Goal: Task Accomplishment & Management: Use online tool/utility

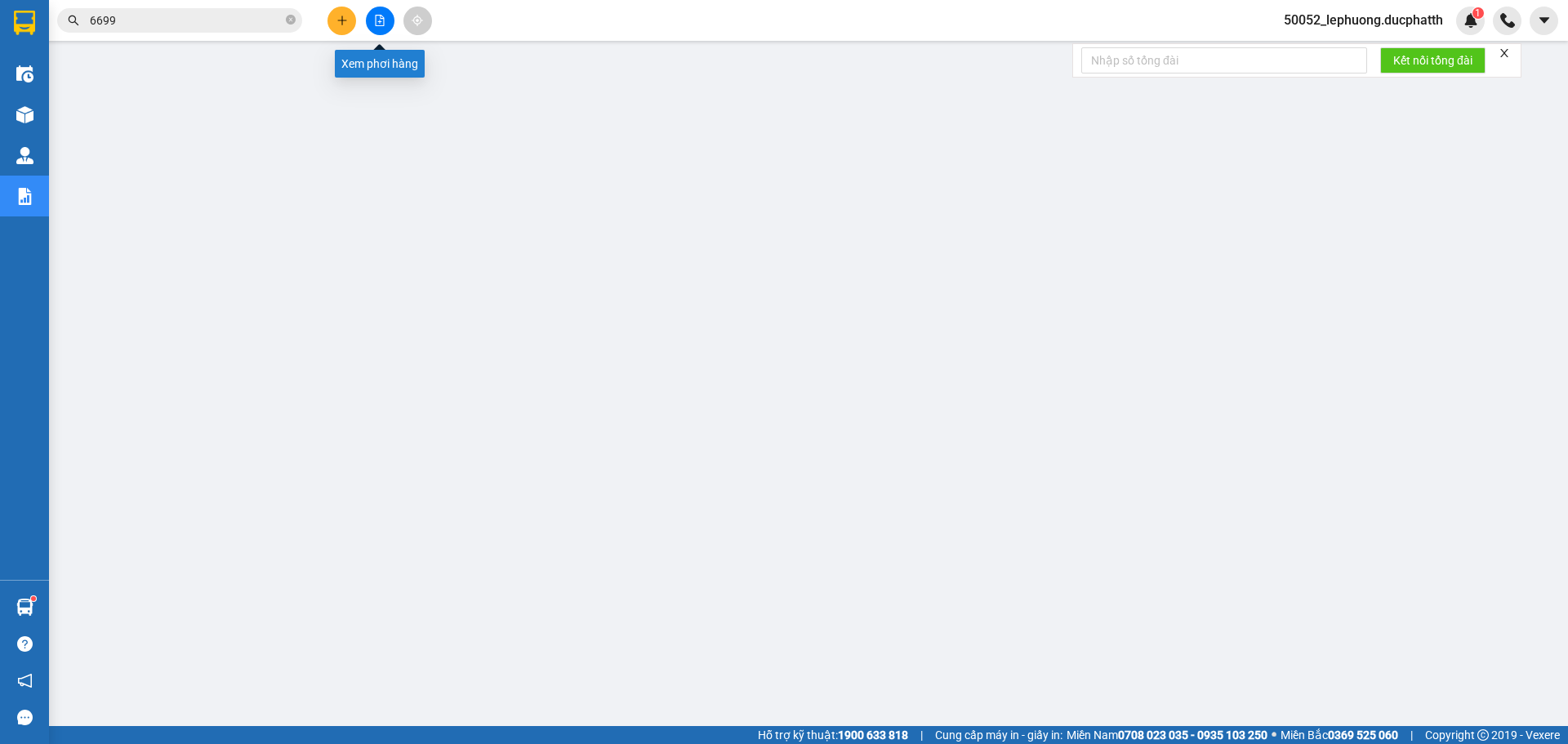
click at [382, 18] on icon "file-add" at bounding box center [380, 21] width 12 height 12
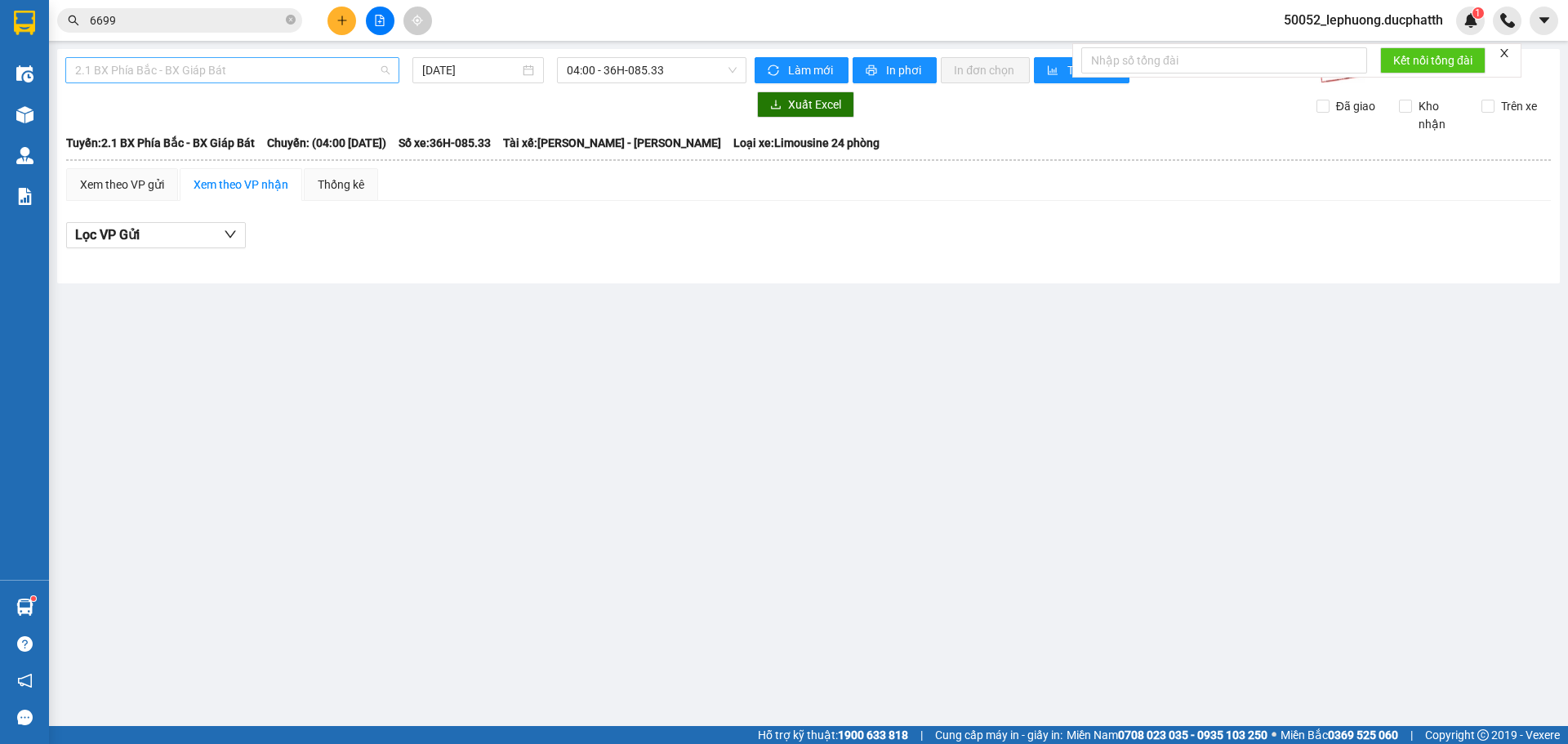
click at [312, 76] on span "2.1 BX Phía Bắc - BX Giáp Bát" at bounding box center [232, 70] width 314 height 24
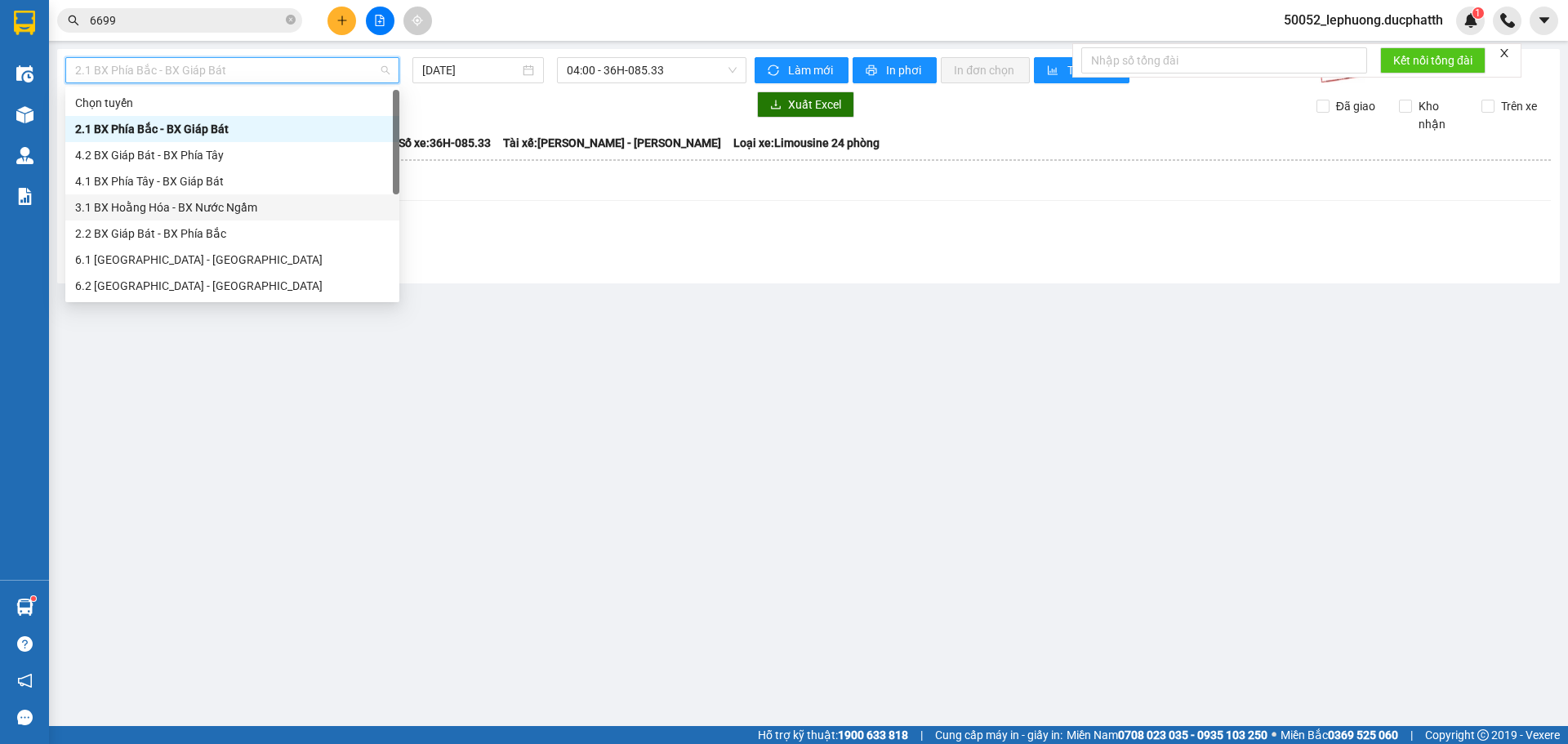
click at [206, 209] on div "3.1 BX Hoằng Hóa - BX Nước Ngầm" at bounding box center [232, 207] width 314 height 18
type input "[DATE]"
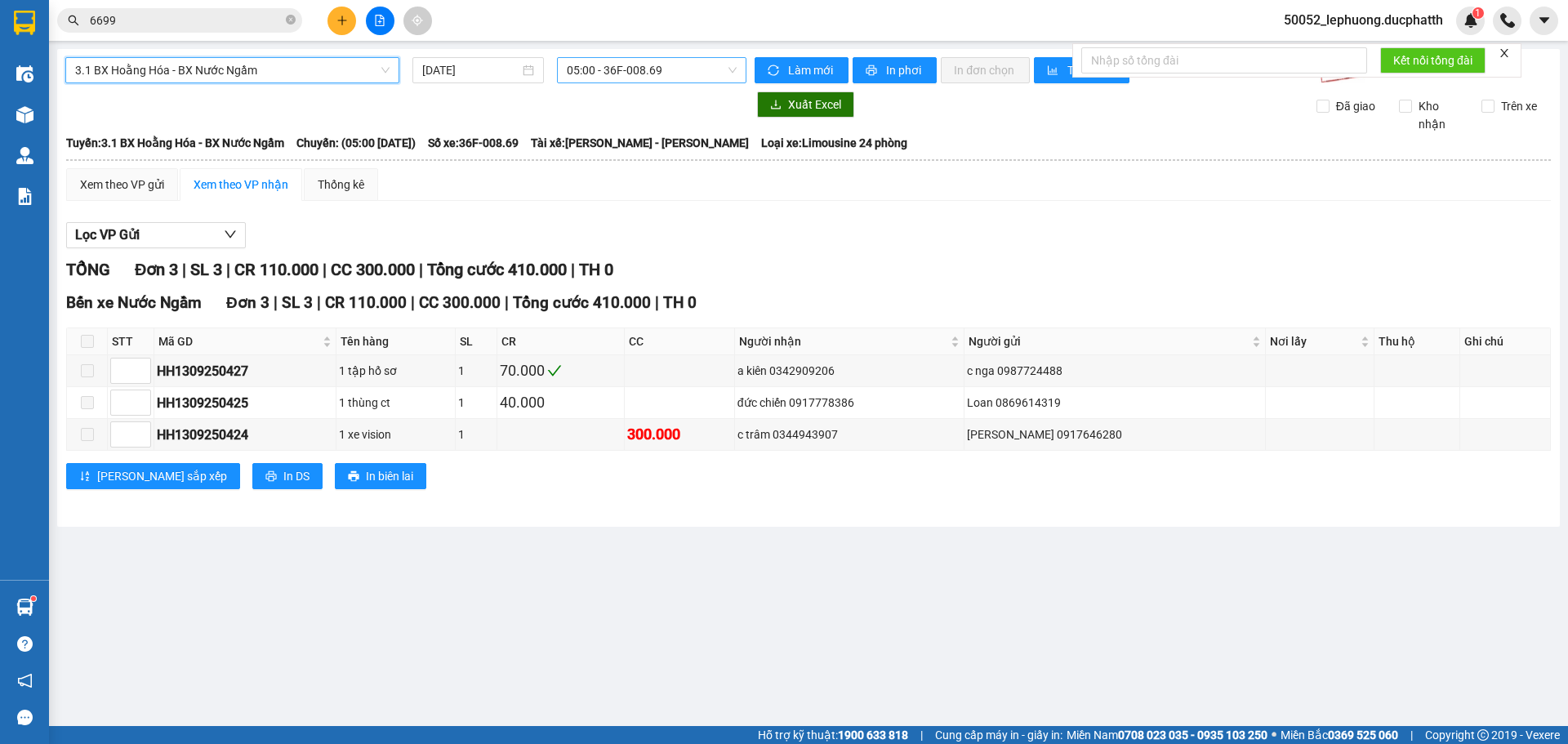
click at [667, 74] on span "05:00 - 36F-008.69" at bounding box center [652, 70] width 170 height 24
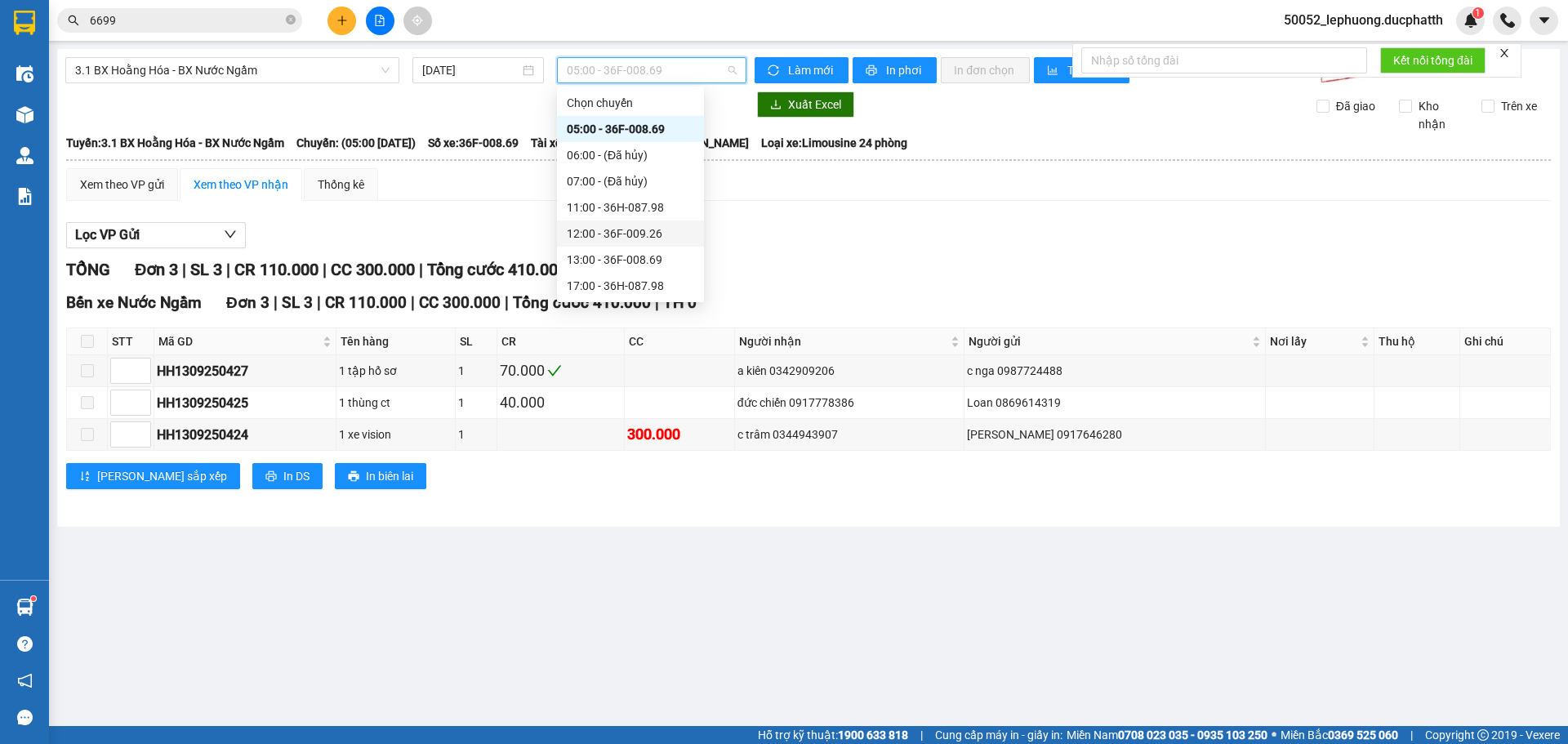
click at [605, 224] on div "12:00 - 36F-009.26" at bounding box center [631, 233] width 128 height 18
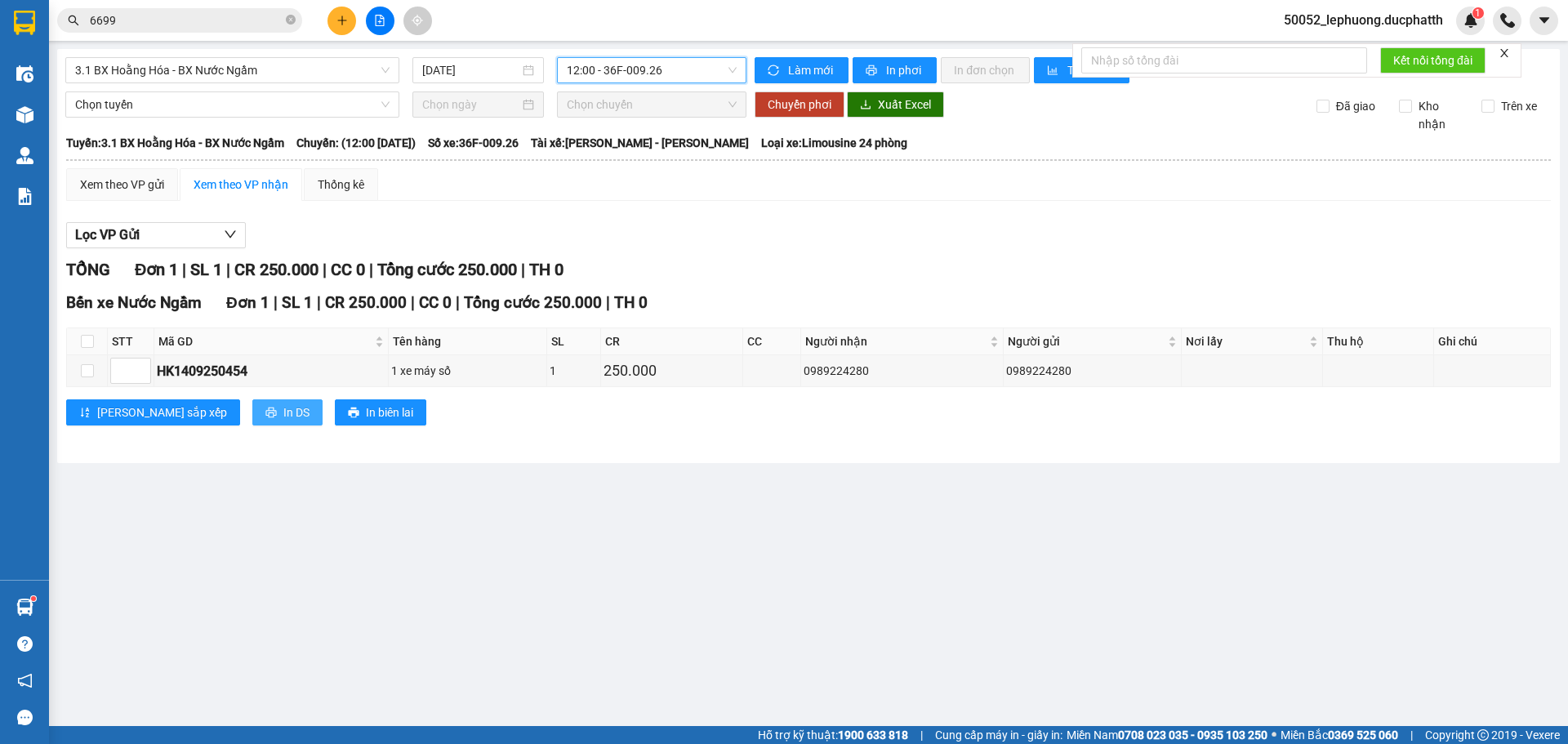
click at [252, 422] on button "In DS" at bounding box center [287, 412] width 71 height 26
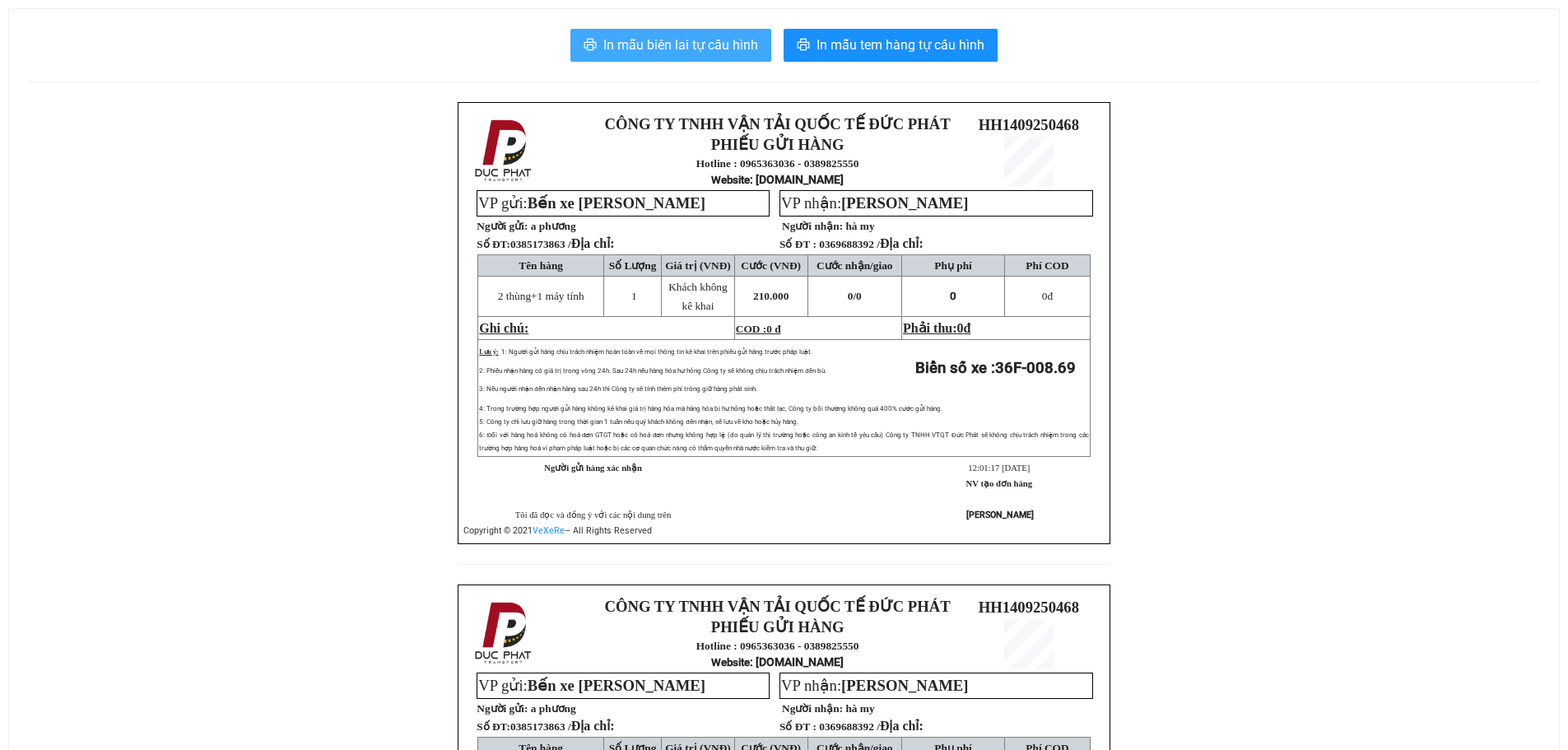
click at [666, 39] on span "In mẫu biên lai tự cấu hình" at bounding box center [680, 45] width 155 height 20
click at [641, 44] on span "In mẫu biên lai tự cấu hình" at bounding box center [680, 45] width 155 height 20
click at [667, 44] on span "In mẫu biên lai tự cấu hình" at bounding box center [680, 45] width 155 height 20
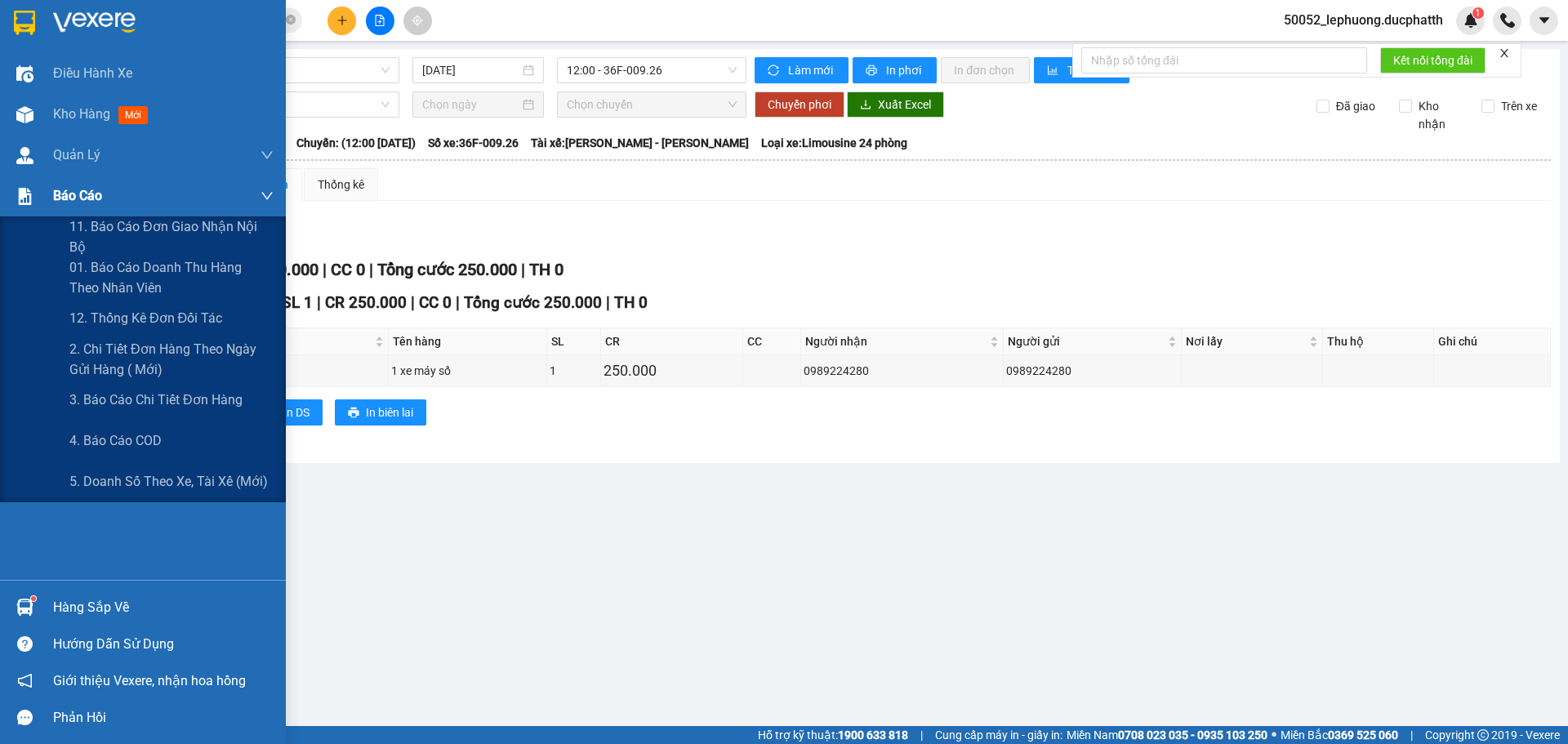
click at [53, 194] on span "Báo cáo" at bounding box center [77, 196] width 49 height 20
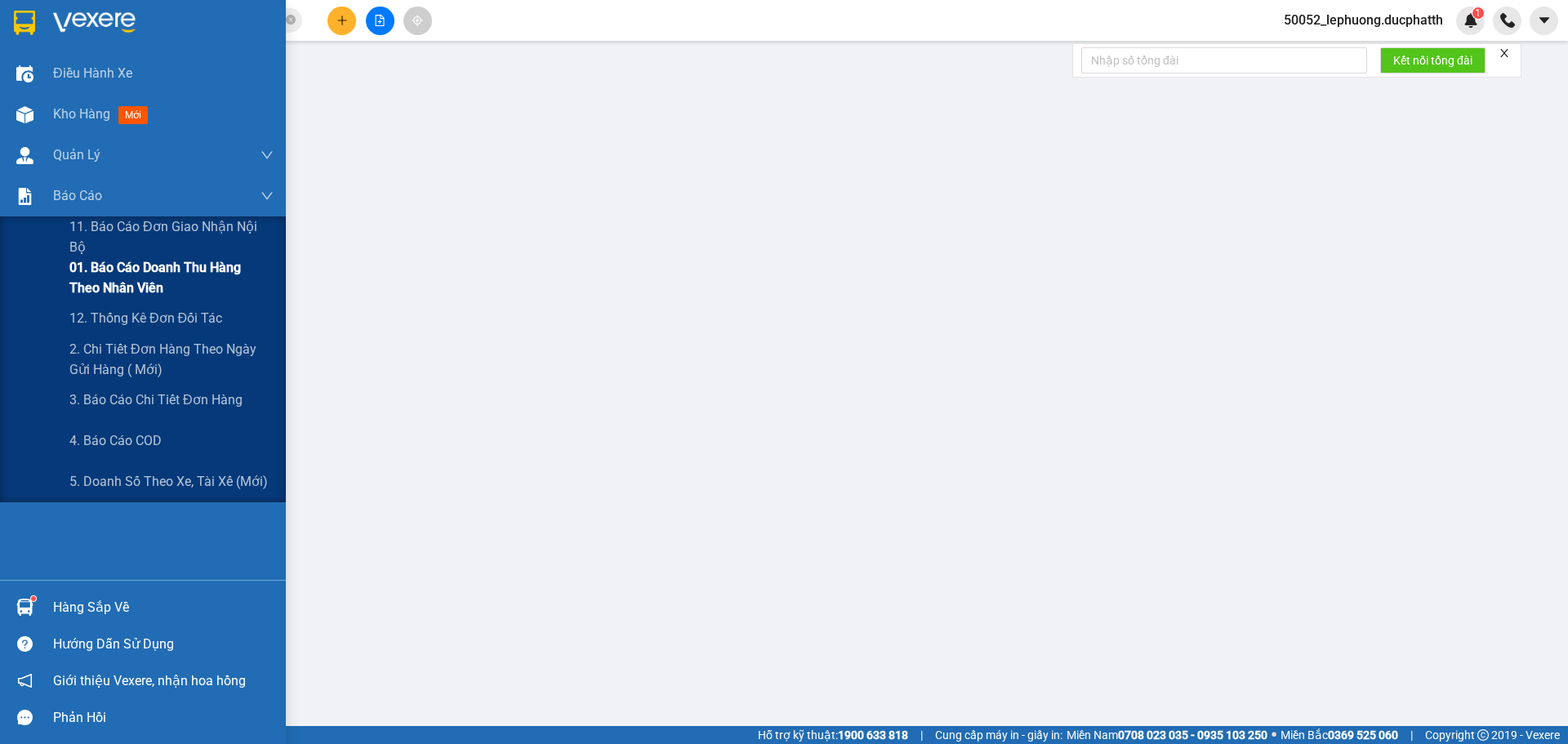
click at [123, 274] on span "01. Báo cáo doanh thu hàng theo nhân viên" at bounding box center [171, 277] width 204 height 41
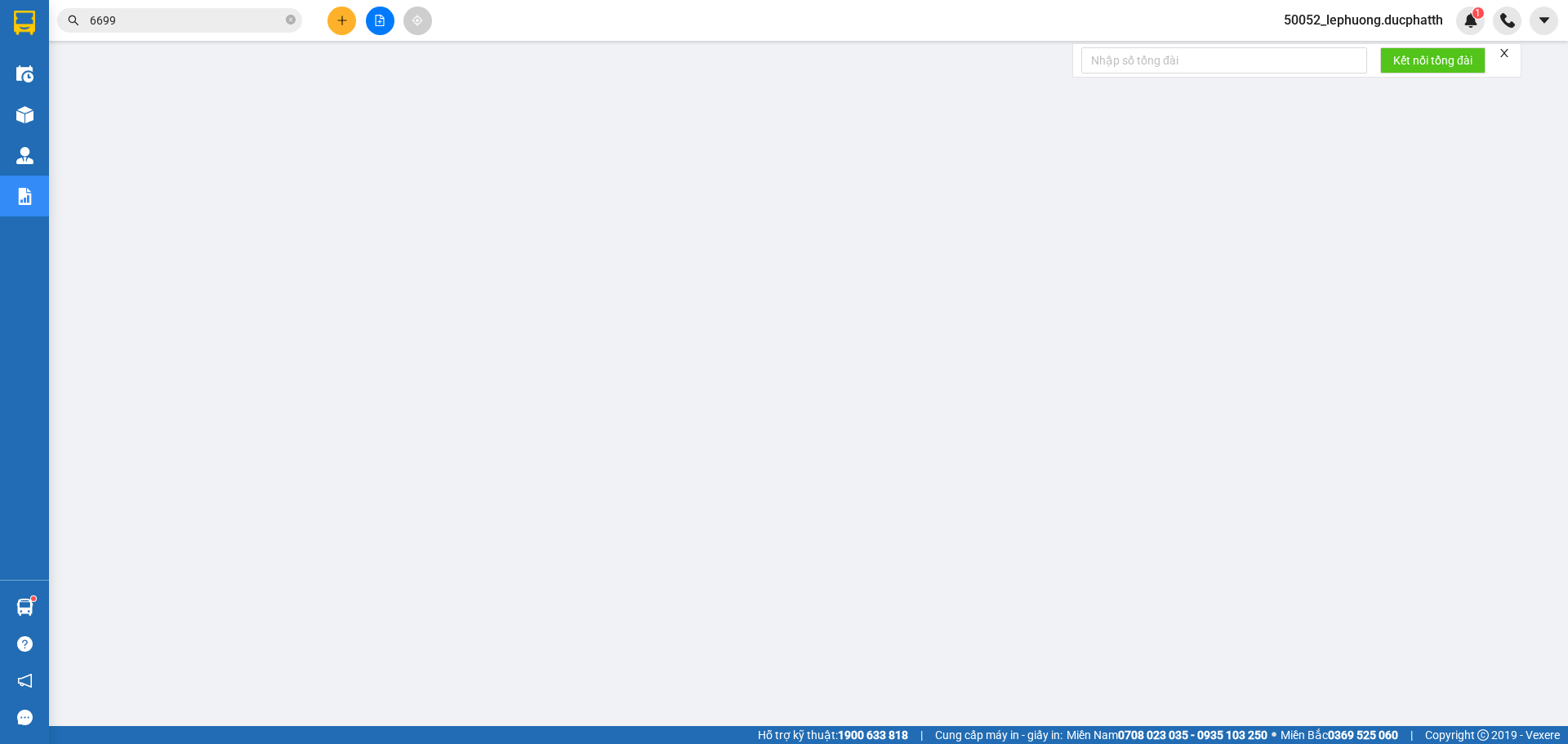
click at [1365, 24] on span "50052_lephuong.ducphatth" at bounding box center [1363, 20] width 186 height 20
click at [1345, 72] on span "Đổi mật khẩu" at bounding box center [1370, 76] width 153 height 18
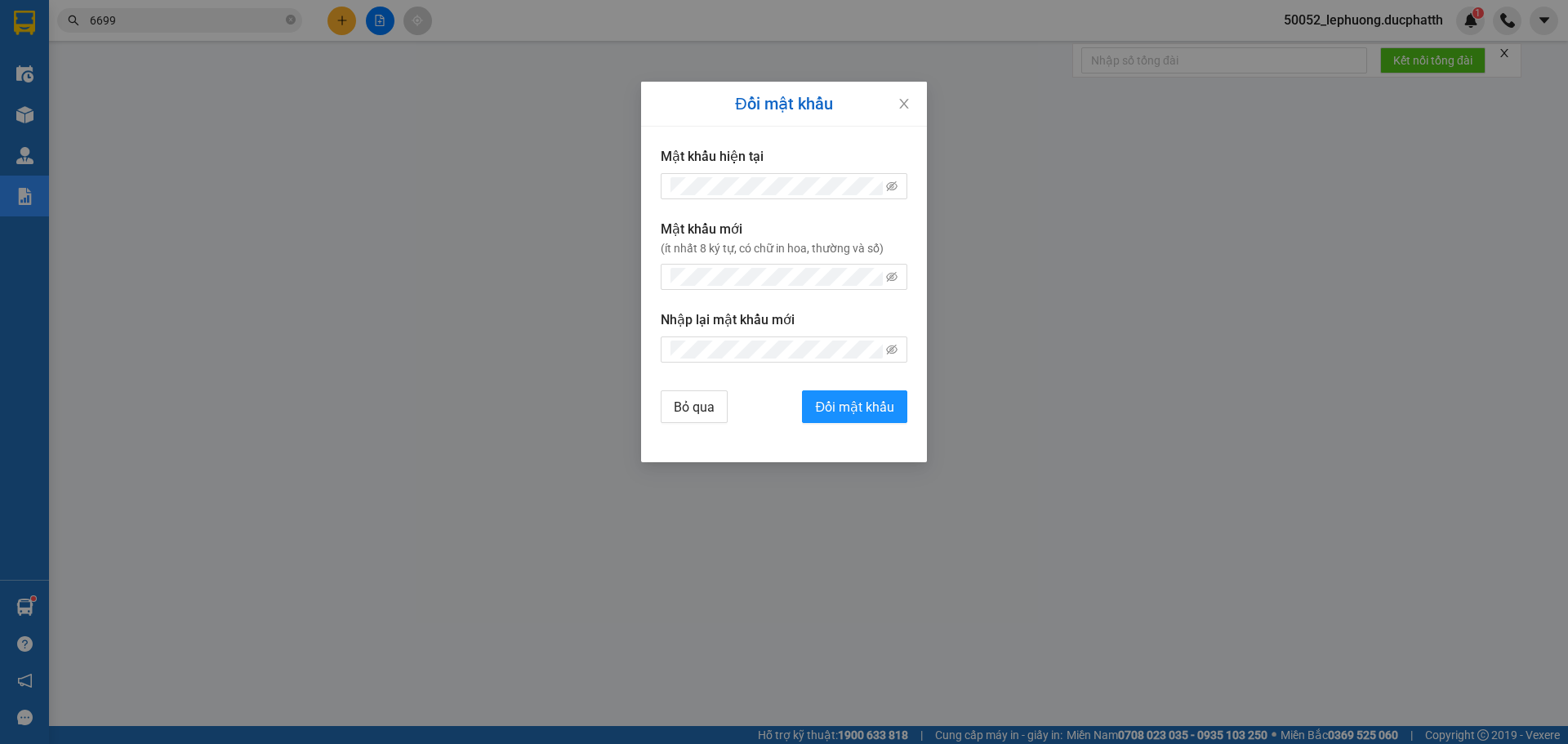
drag, startPoint x: 1555, startPoint y: 158, endPoint x: 1148, endPoint y: 247, distance: 416.6
click at [1516, 151] on div "Đổi mật khẩu Mật khẩu hiện tại Mật khẩu mới (ít nhất 8 ký tự, có chữ in hoa, th…" at bounding box center [784, 372] width 1568 height 744
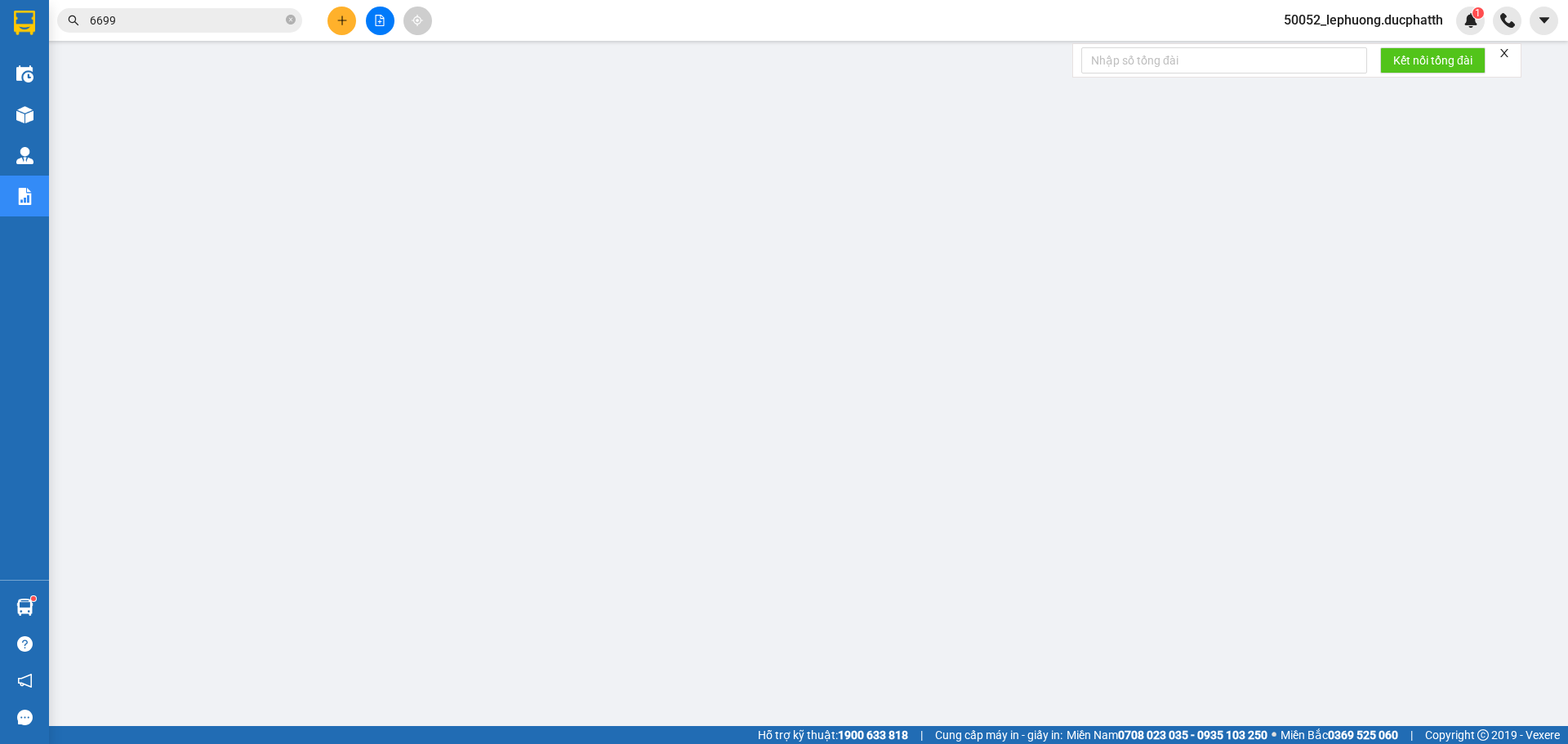
click at [1409, 26] on span "50052_lephuong.ducphatth" at bounding box center [1363, 20] width 186 height 20
click at [1379, 57] on span "Đăng xuất" at bounding box center [1370, 50] width 153 height 18
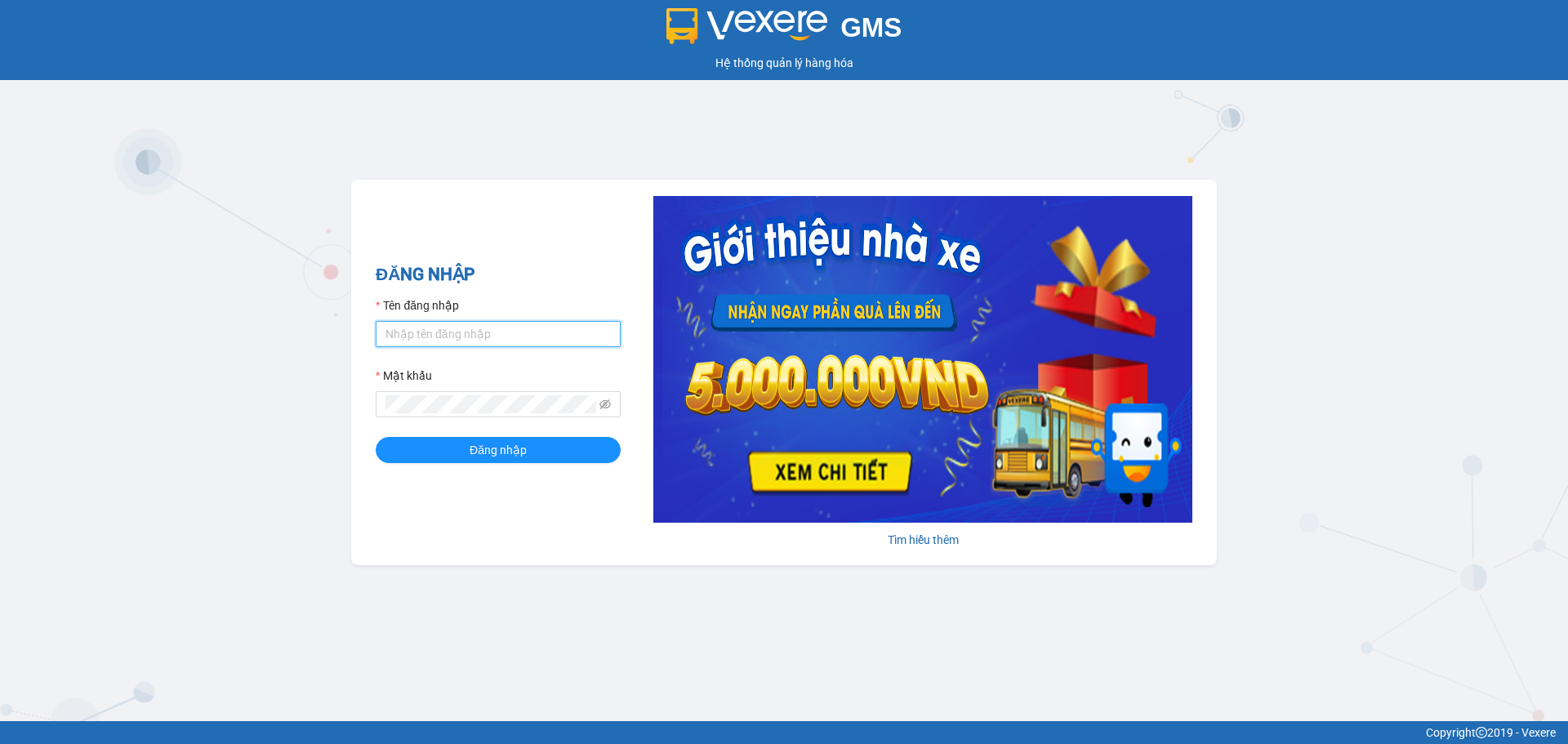
type input "lephuong.ducphatth"
drag, startPoint x: 563, startPoint y: 338, endPoint x: 294, endPoint y: 337, distance: 269.0
click at [294, 337] on div "GMS Hệ thống quản lý hàng hóa ĐĂNG NHẬP Tên đăng nhập lephuong.ducphatth Mật kh…" at bounding box center [784, 360] width 1568 height 721
type input "minhmanh.ducphatth"
drag, startPoint x: 538, startPoint y: 454, endPoint x: 555, endPoint y: 455, distance: 17.0
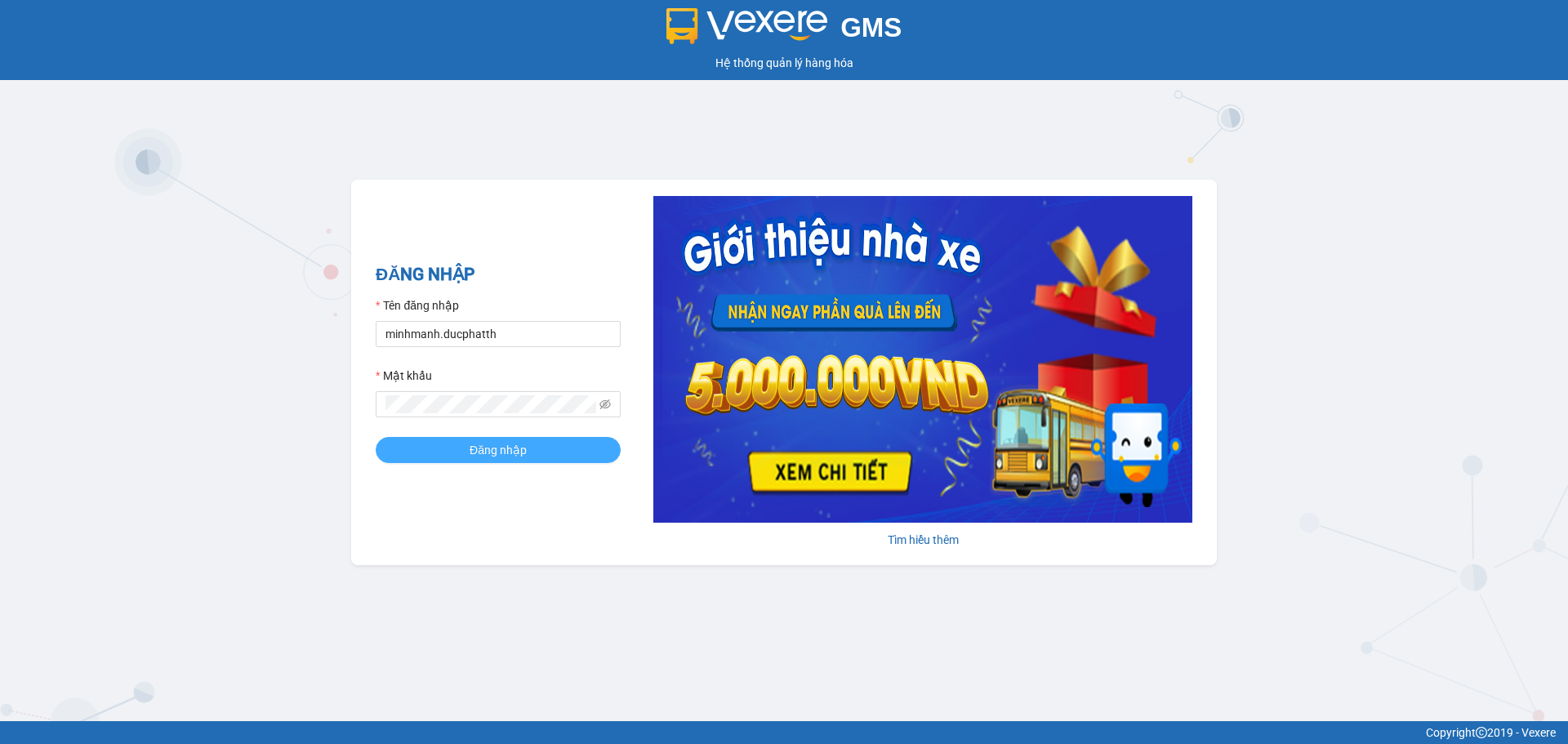
click at [538, 455] on button "Đăng nhập" at bounding box center [498, 449] width 245 height 26
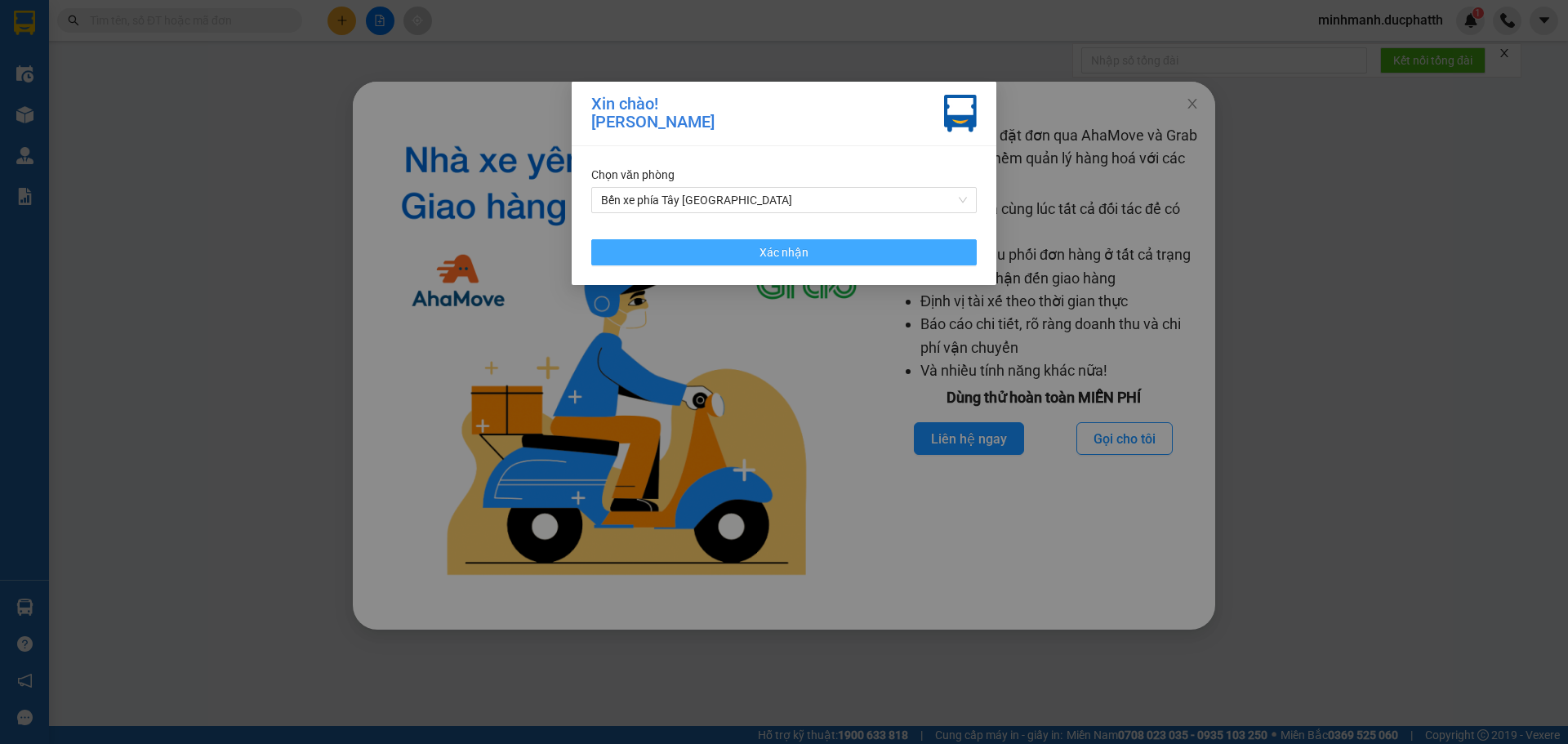
drag, startPoint x: 758, startPoint y: 254, endPoint x: 1055, endPoint y: 343, distance: 310.0
click at [759, 253] on button "Xác nhận" at bounding box center [784, 252] width 385 height 26
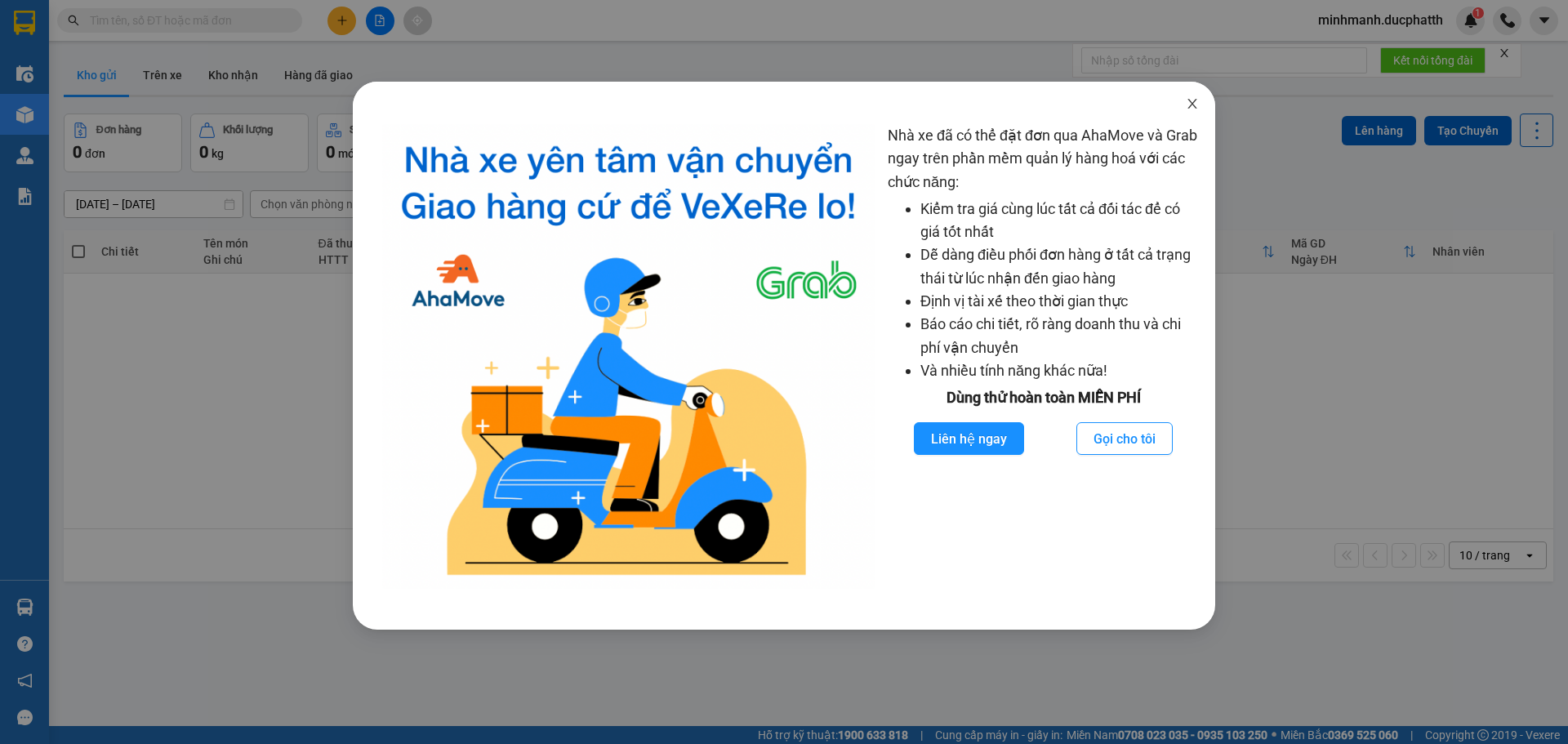
click at [1191, 104] on icon "close" at bounding box center [1193, 104] width 13 height 13
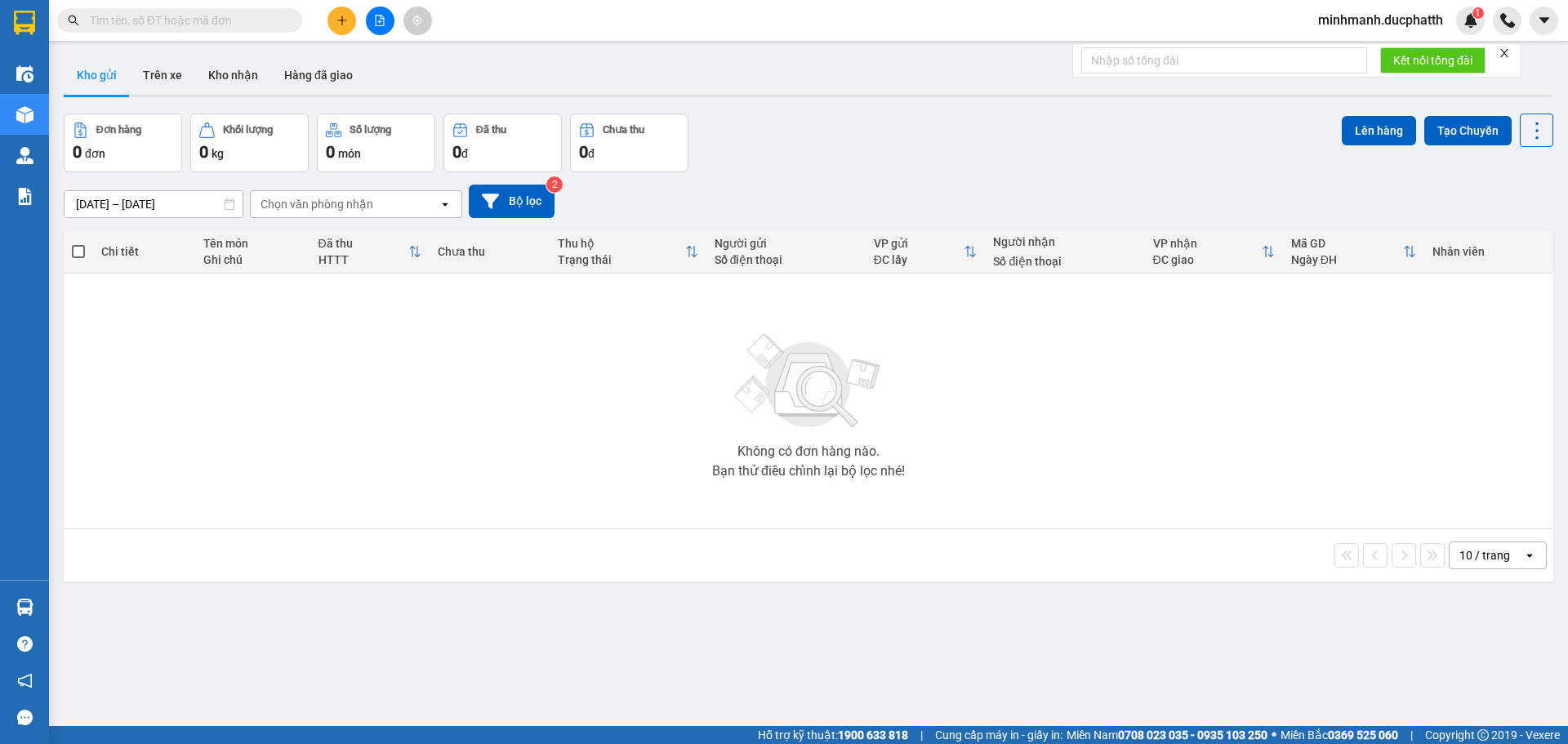
click at [1504, 49] on icon "close" at bounding box center [1504, 53] width 12 height 12
click at [159, 75] on button "Trên xe" at bounding box center [163, 75] width 66 height 39
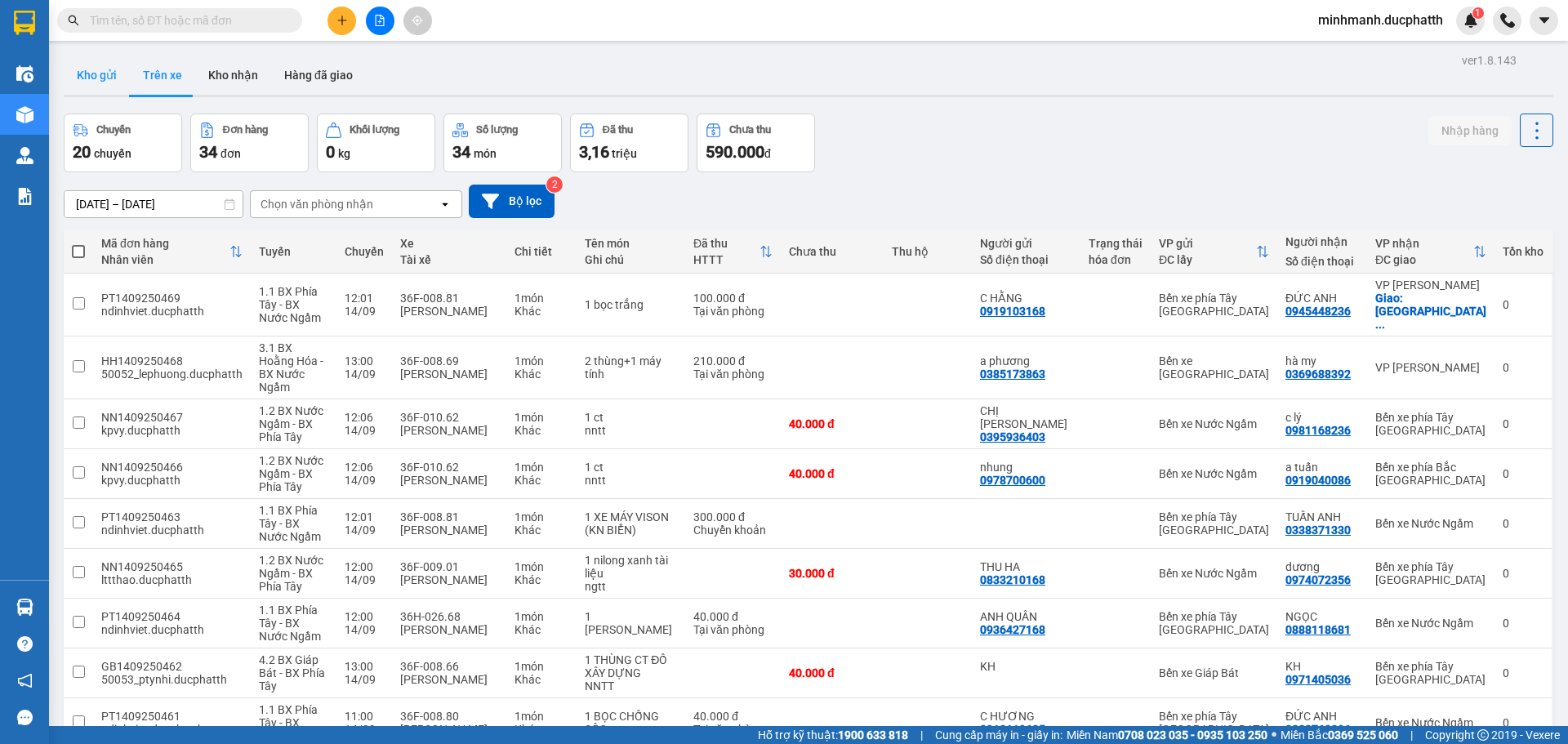
click at [82, 77] on button "Kho gửi" at bounding box center [97, 75] width 66 height 39
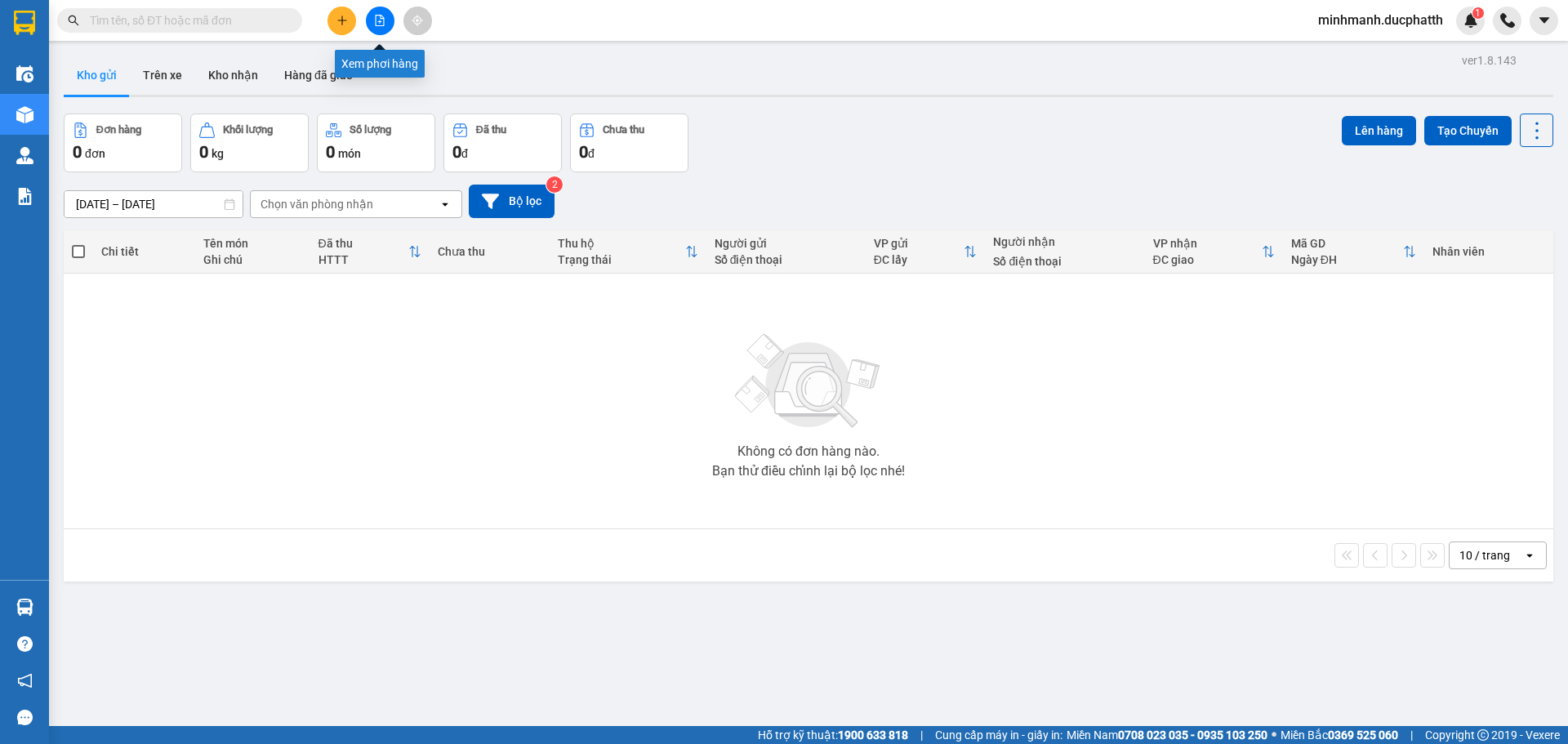
click at [386, 27] on button at bounding box center [380, 21] width 29 height 29
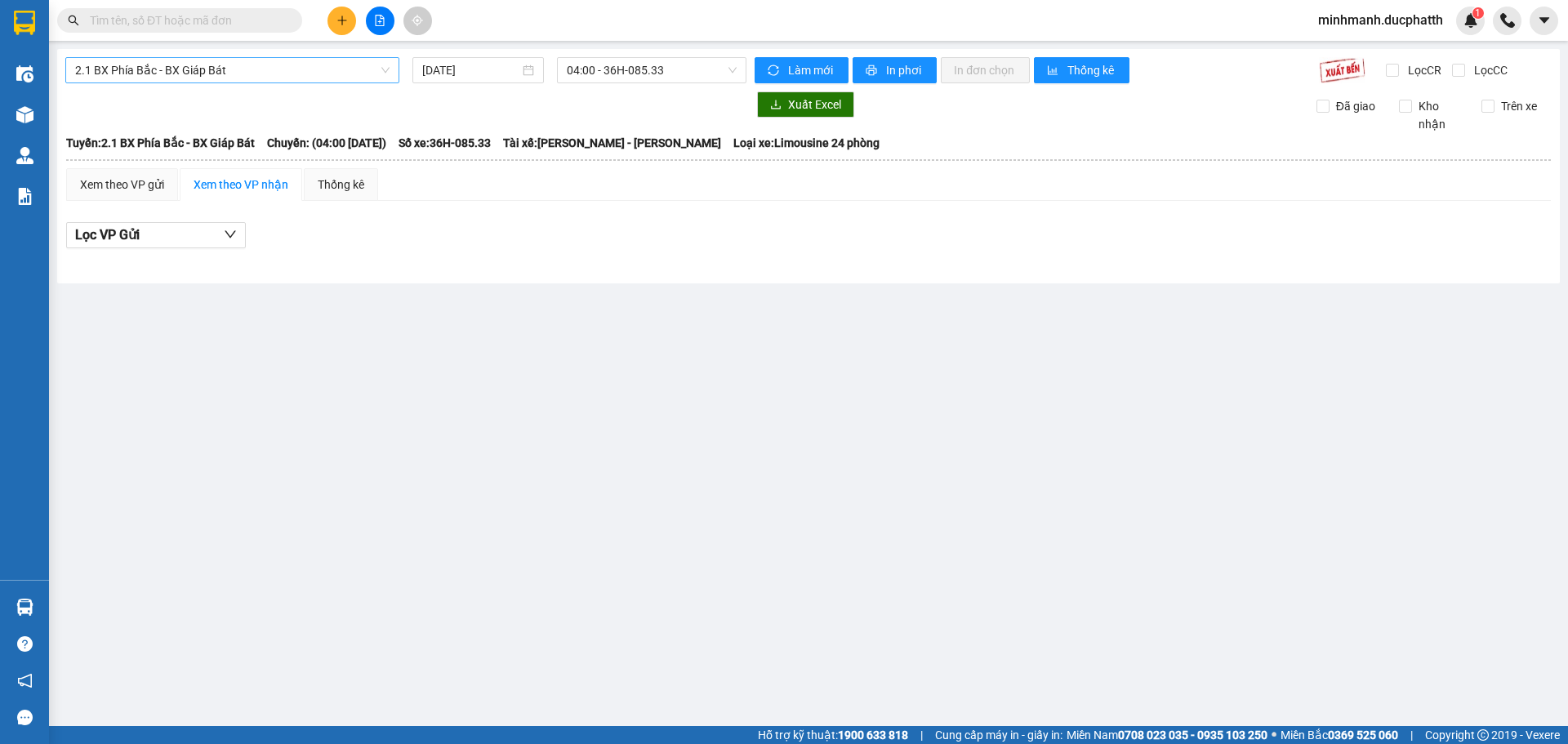
click at [166, 68] on span "2.1 BX Phía Bắc - BX Giáp Bát" at bounding box center [232, 70] width 314 height 24
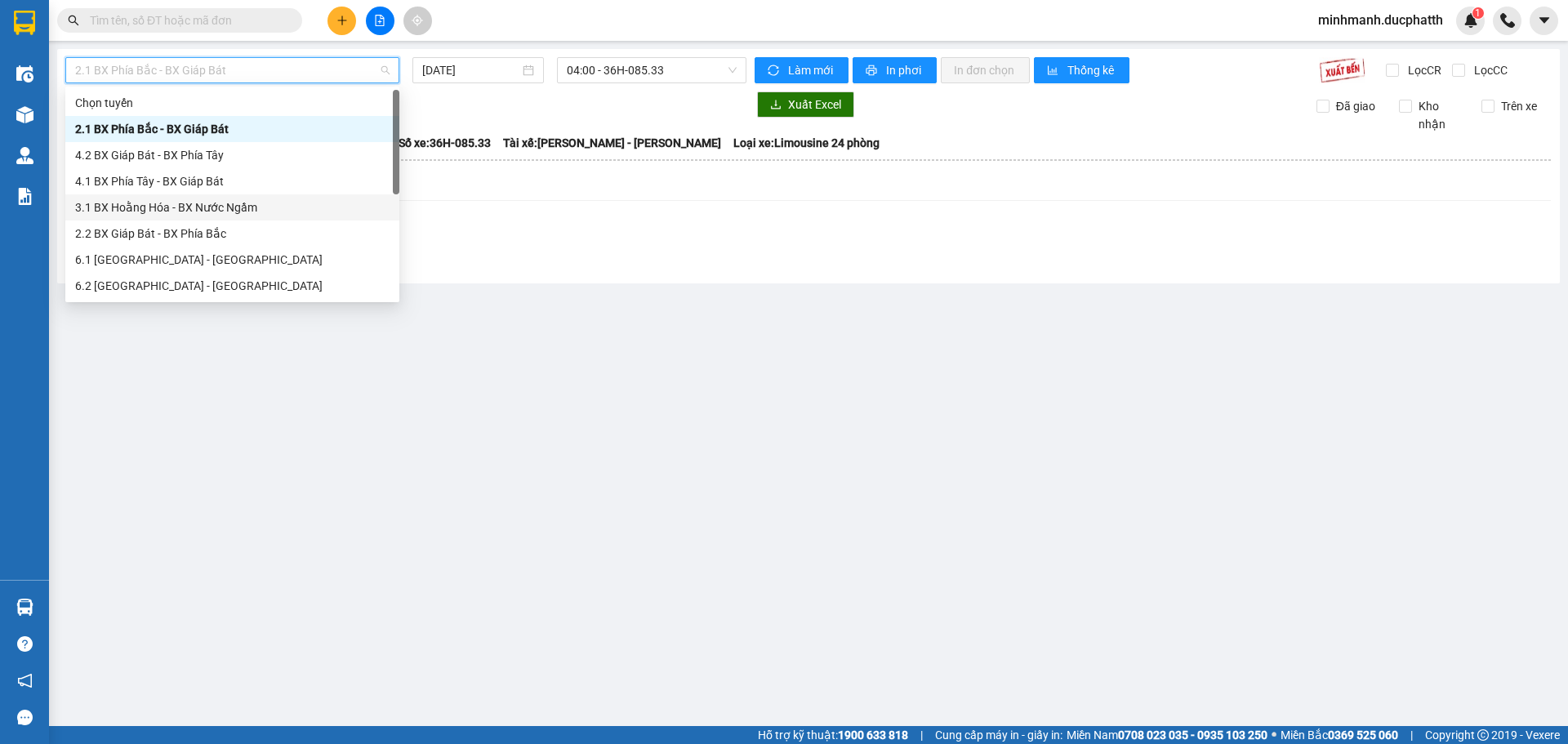
click at [169, 212] on div "3.1 BX Hoằng Hóa - BX Nước Ngầm" at bounding box center [232, 207] width 314 height 18
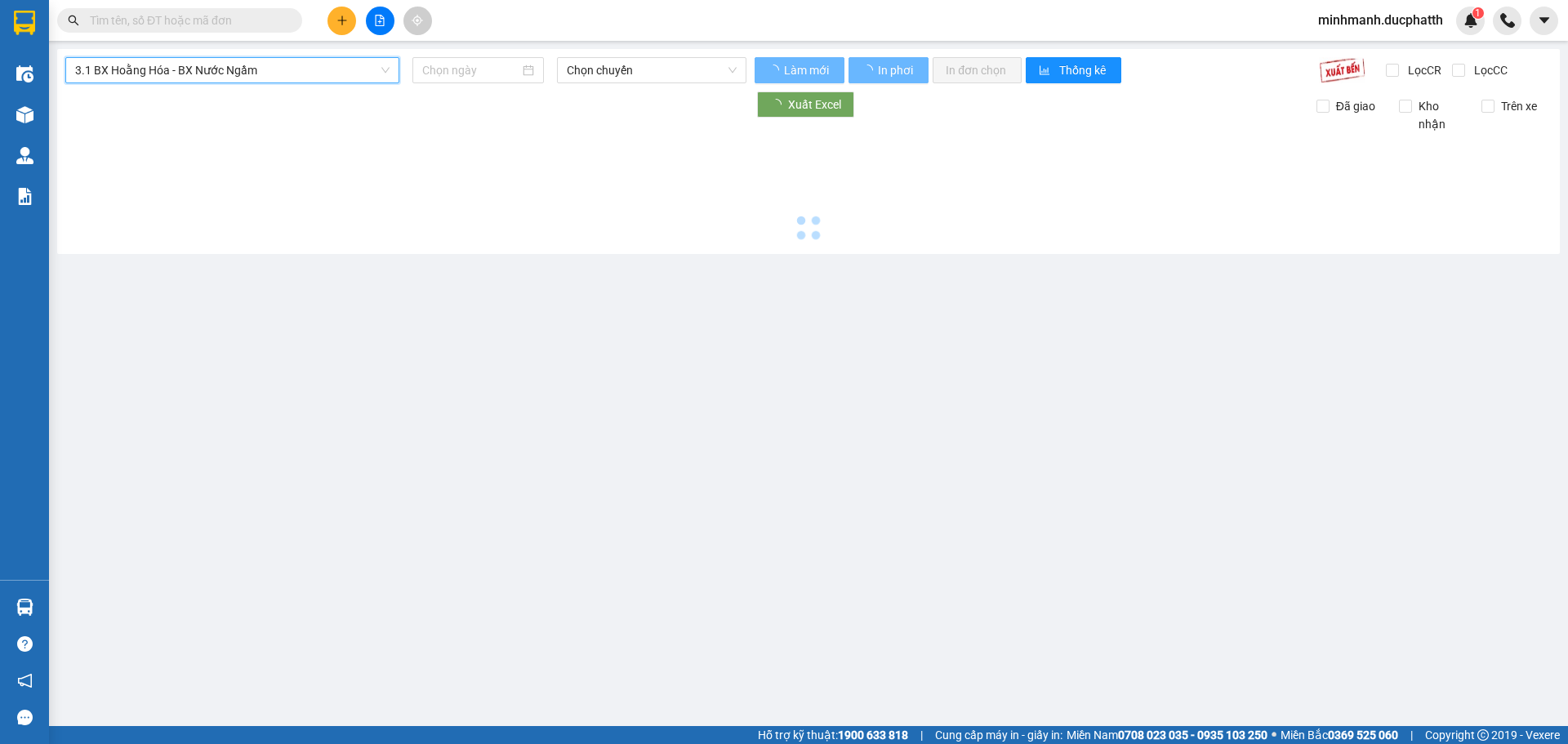
type input "[DATE]"
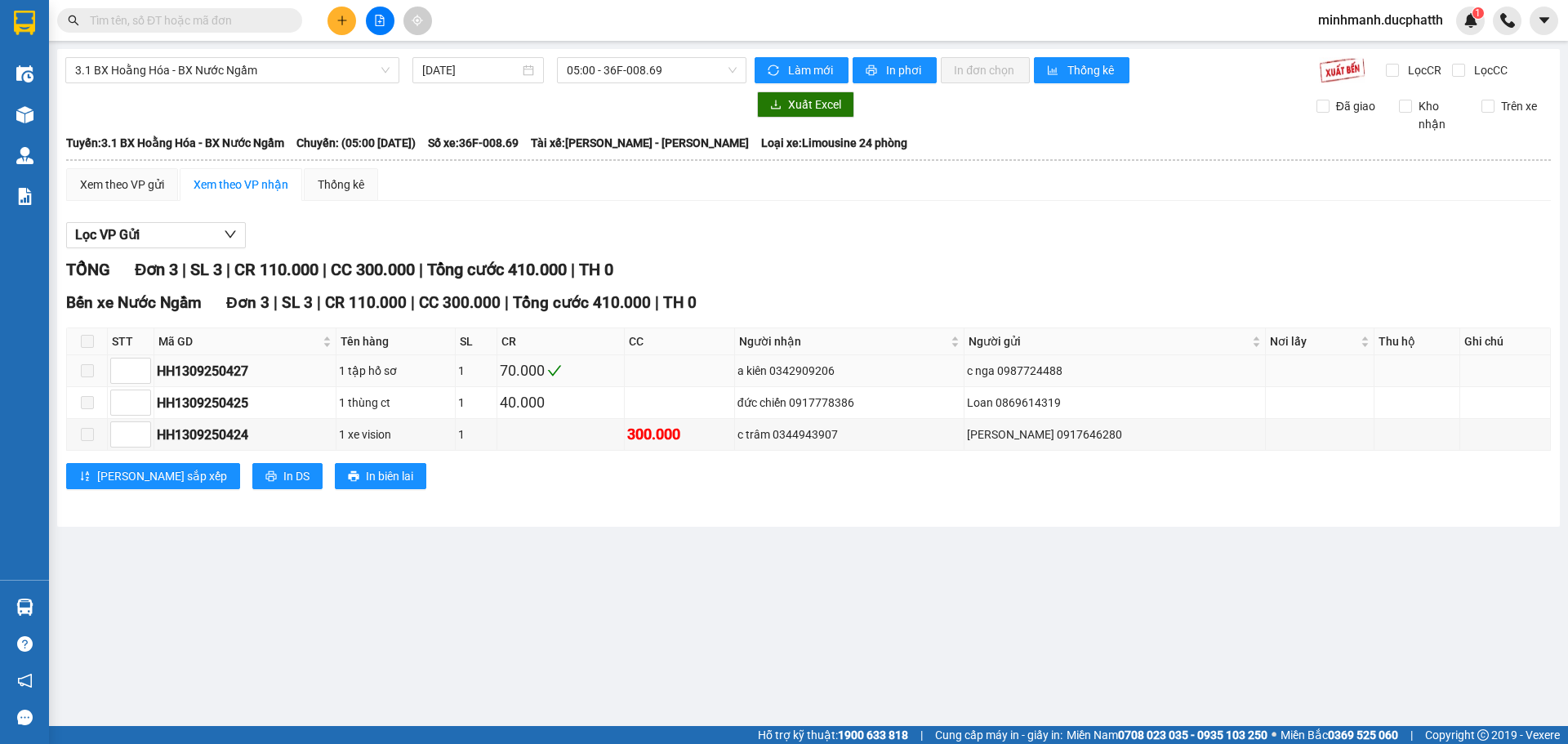
click at [81, 369] on span at bounding box center [87, 371] width 13 height 13
click at [88, 400] on span at bounding box center [87, 403] width 13 height 13
click at [627, 79] on span "05:00 - 36F-008.69" at bounding box center [652, 70] width 170 height 24
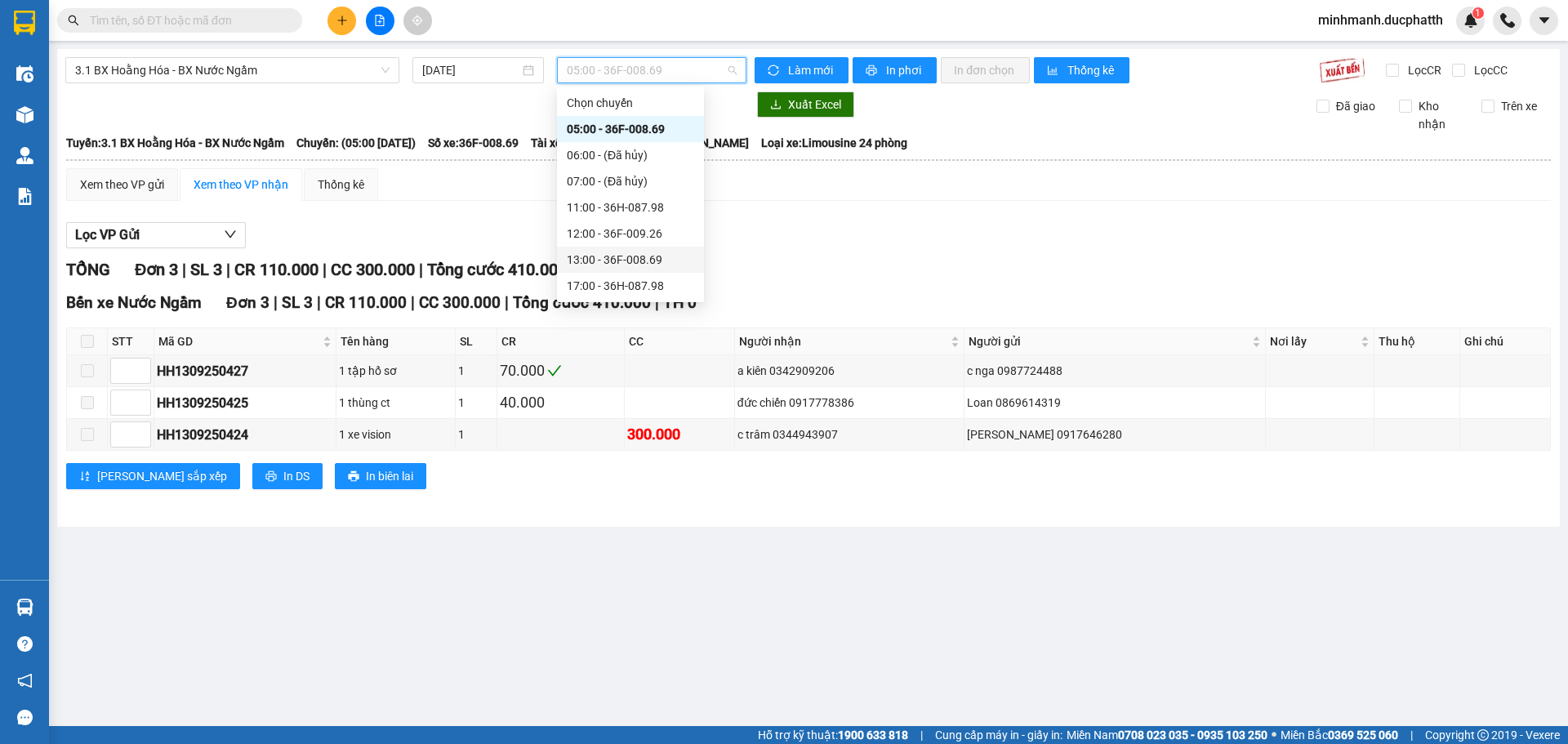
click at [614, 254] on div "13:00 - 36F-008.69" at bounding box center [631, 259] width 128 height 18
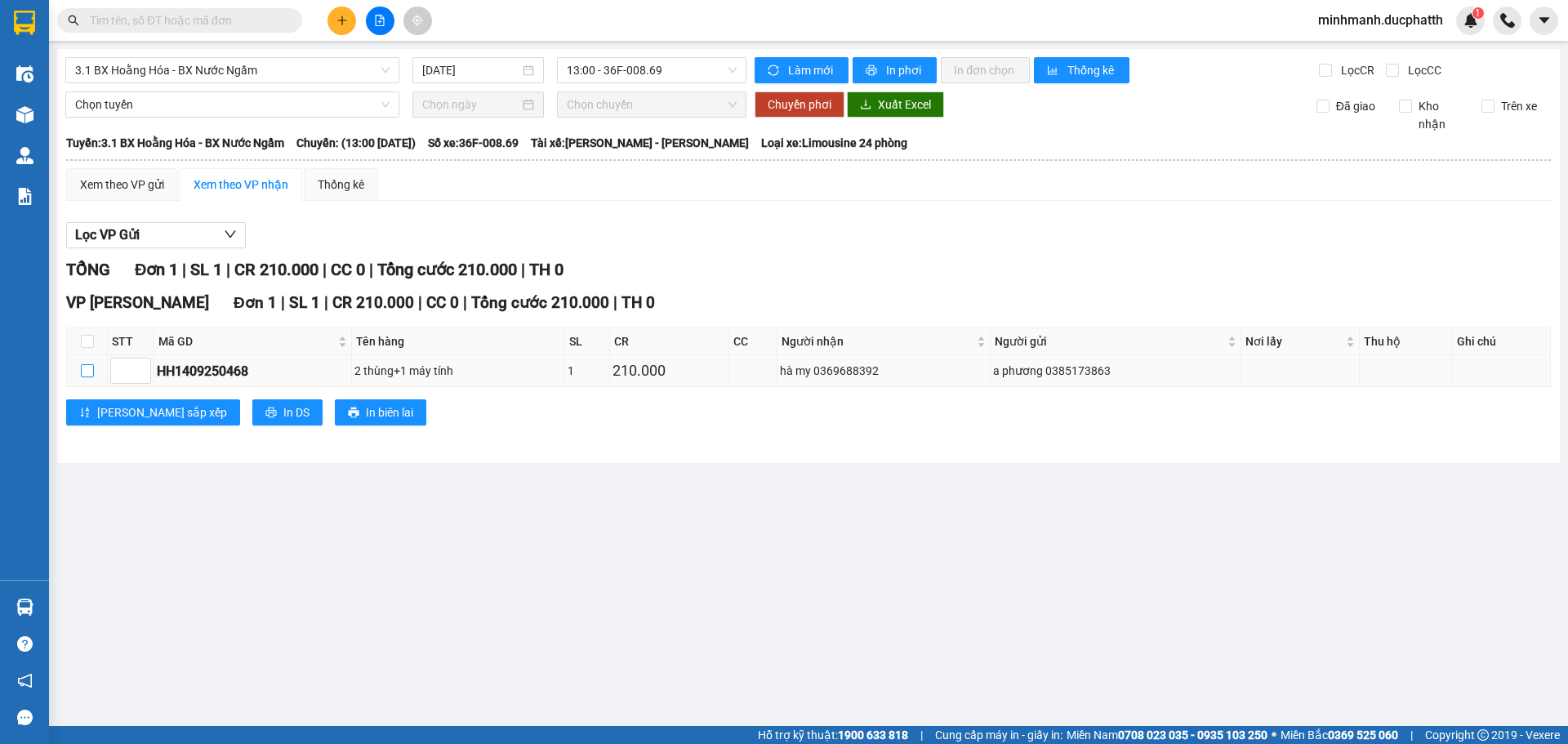
click at [81, 369] on input "checkbox" at bounding box center [87, 371] width 13 height 13
checkbox input "true"
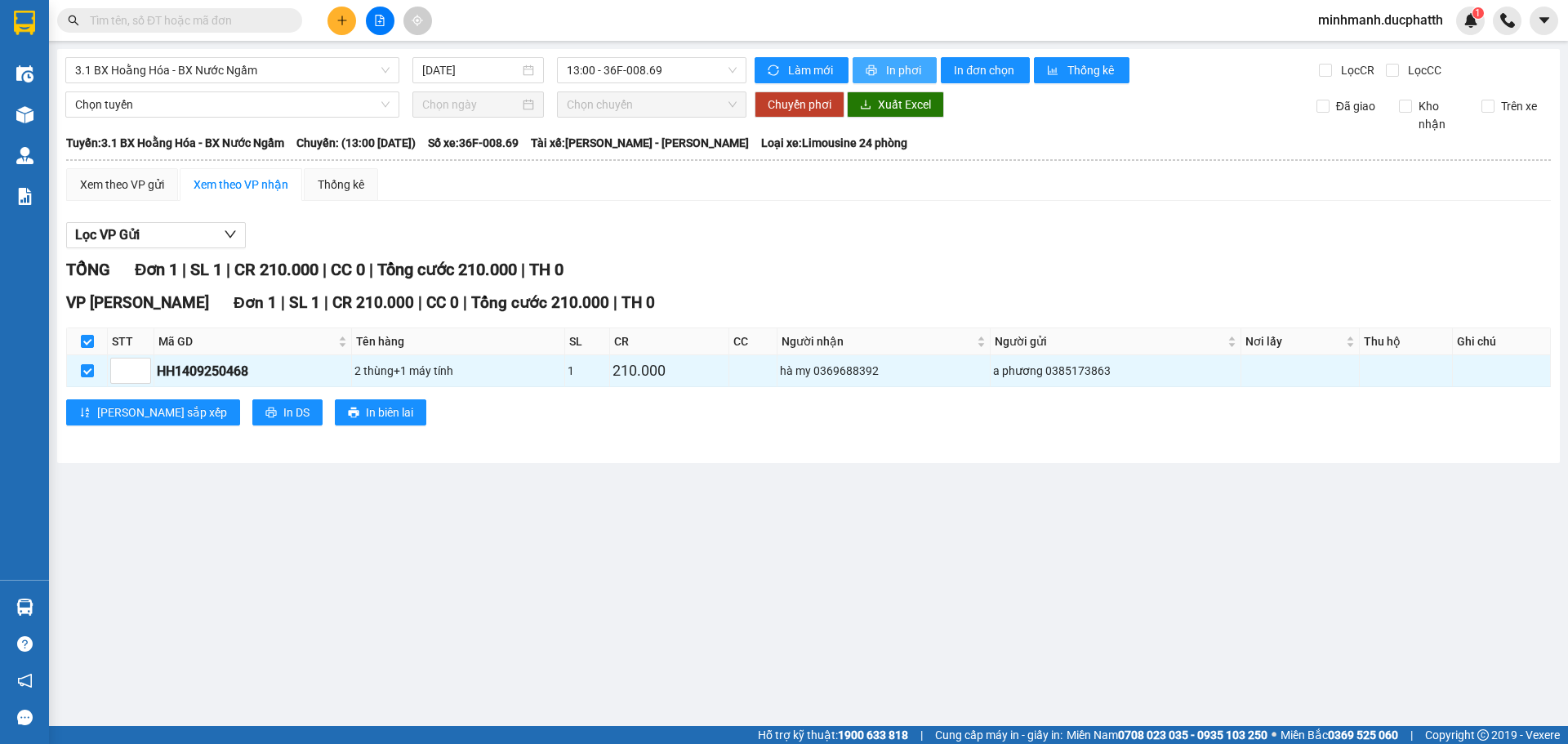
click at [888, 73] on span "In phơi" at bounding box center [905, 70] width 38 height 18
click at [366, 418] on span "In biên lai" at bounding box center [390, 411] width 47 height 18
click at [908, 81] on button "In phơi" at bounding box center [894, 70] width 84 height 26
